Goal: Transaction & Acquisition: Purchase product/service

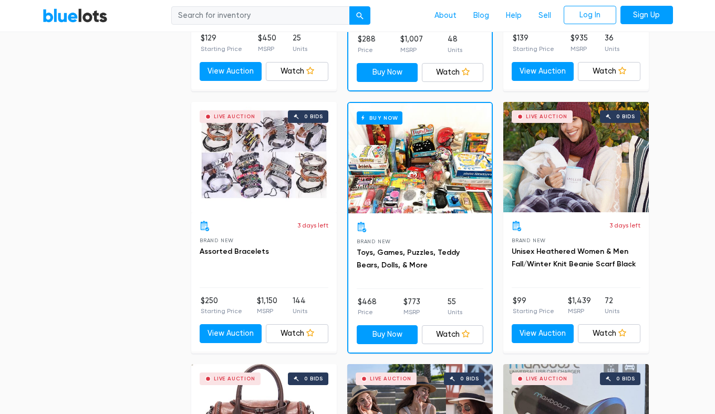
scroll to position [1322, 0]
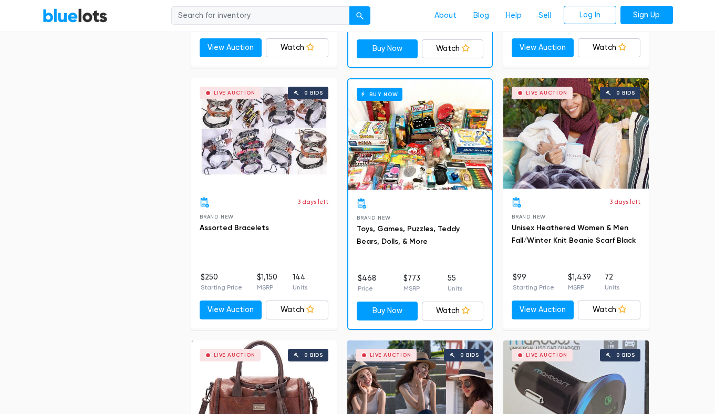
click at [409, 162] on div "Buy Now" at bounding box center [419, 134] width 143 height 110
click at [89, 23] on div "BlueLots About Blog Help Sell Log In Sign Up" at bounding box center [358, 16] width 647 height 20
click at [87, 19] on link "BlueLots" at bounding box center [75, 15] width 65 height 15
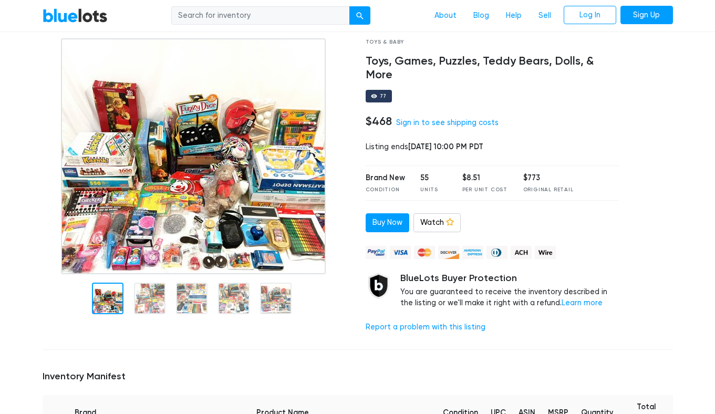
scroll to position [73, 0]
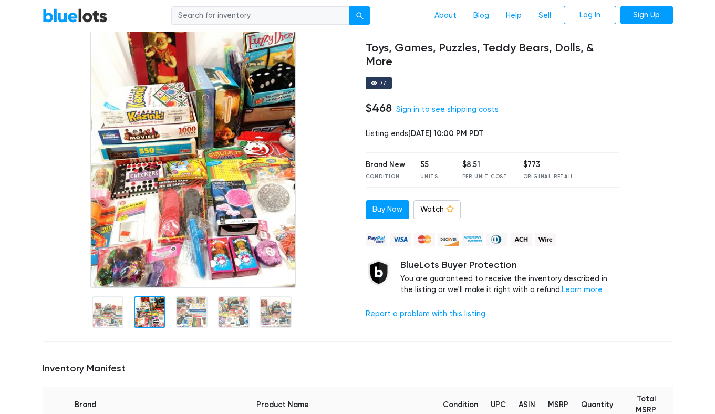
click at [164, 315] on div at bounding box center [150, 312] width 32 height 32
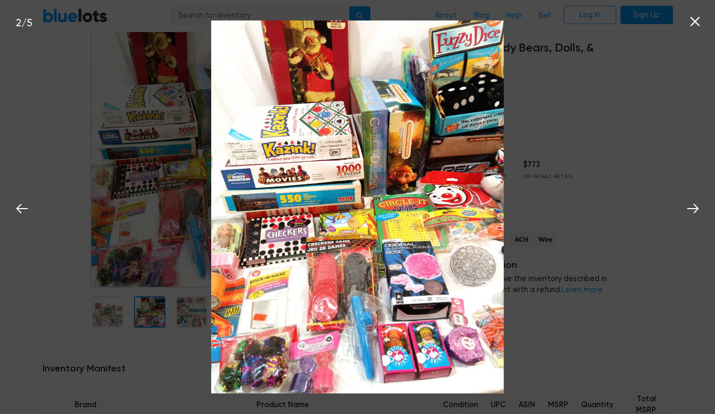
click at [696, 26] on icon at bounding box center [696, 22] width 16 height 16
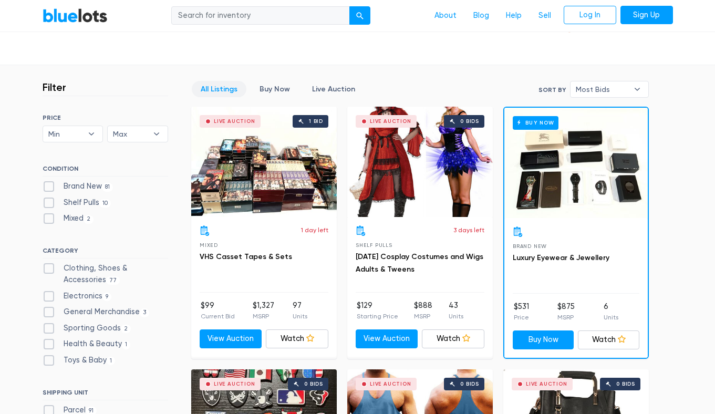
scroll to position [249, 0]
